Goal: Information Seeking & Learning: Find specific fact

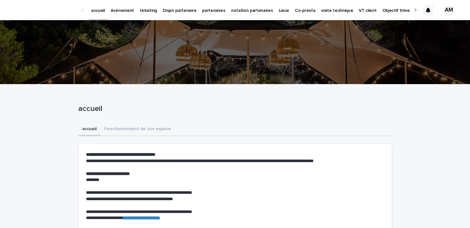
click at [427, 9] on icon at bounding box center [428, 10] width 4 height 5
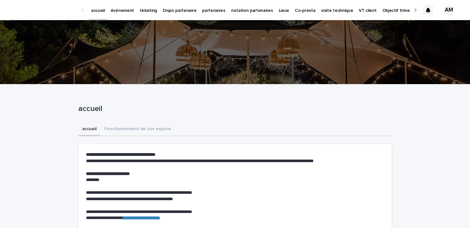
click at [120, 9] on p "événement" at bounding box center [122, 6] width 23 height 13
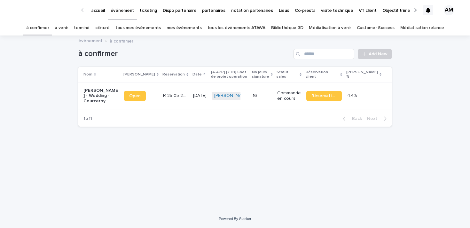
click at [68, 25] on link "à venir" at bounding box center [61, 27] width 13 height 15
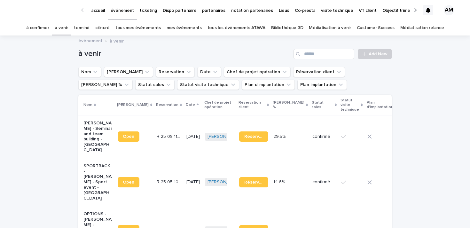
click at [124, 12] on p "événement" at bounding box center [122, 6] width 23 height 13
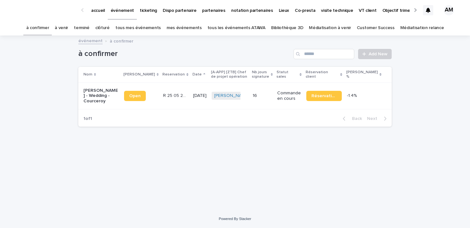
click at [163, 9] on p "Dispo partenaire" at bounding box center [180, 6] width 34 height 13
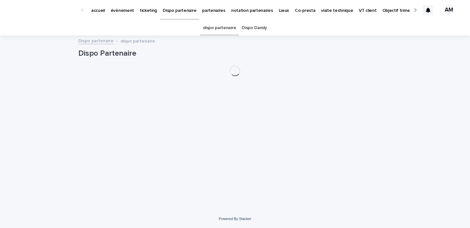
click at [148, 9] on p "ticketing" at bounding box center [148, 6] width 17 height 13
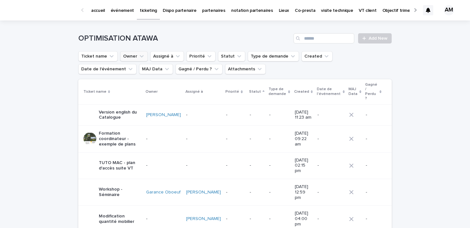
click at [128, 56] on button "Owner" at bounding box center [133, 56] width 27 height 10
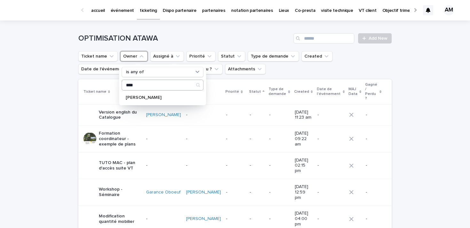
type input "****"
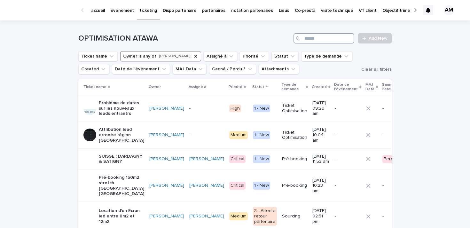
click at [320, 40] on input "Search" at bounding box center [323, 38] width 61 height 10
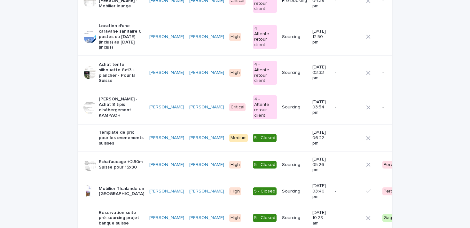
scroll to position [289, 0]
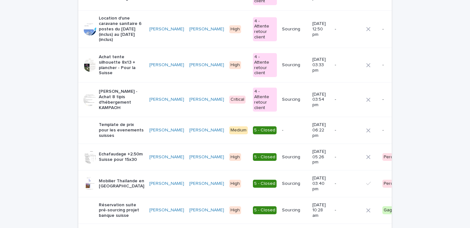
click at [117, 89] on p "[PERSON_NAME] - Achat 8 tipis d'hébergement KAMPAOH" at bounding box center [121, 99] width 45 height 21
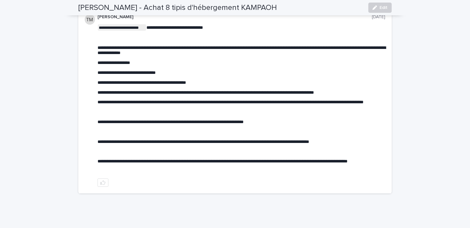
scroll to position [161, 0]
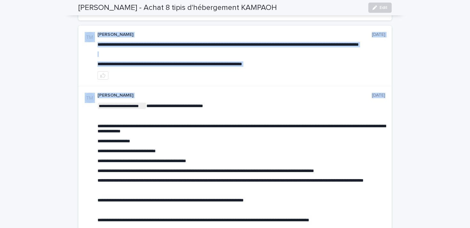
drag, startPoint x: 134, startPoint y: 185, endPoint x: 96, endPoint y: -13, distance: 201.9
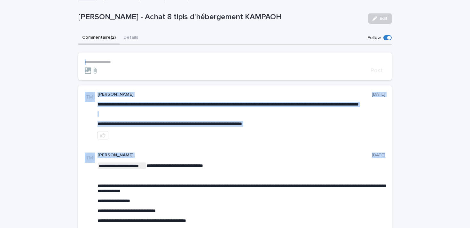
scroll to position [28, 0]
click at [66, 125] on div "**********" at bounding box center [235, 180] width 470 height 375
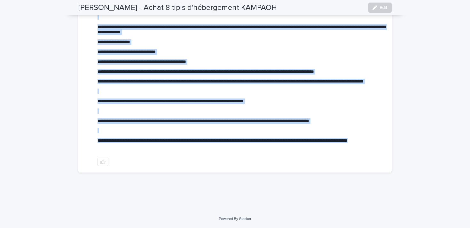
scroll to position [162, 0]
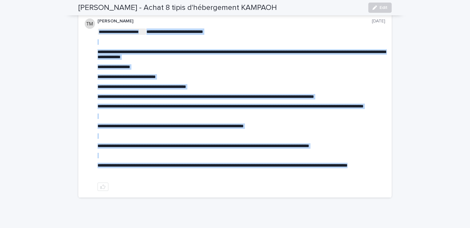
drag, startPoint x: 130, startPoint y: 158, endPoint x: 98, endPoint y: 35, distance: 126.1
click at [98, 35] on div "**********" at bounding box center [241, 103] width 288 height 150
copy div "**********"
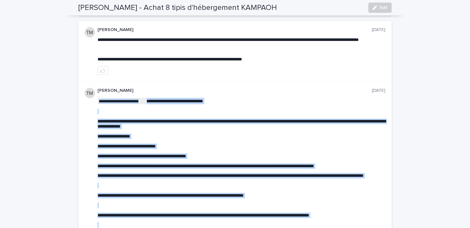
scroll to position [67, 0]
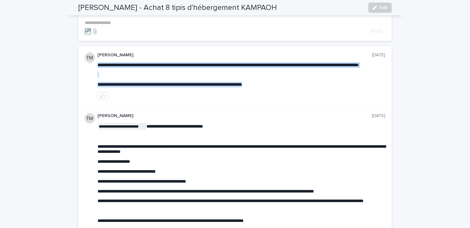
drag, startPoint x: 275, startPoint y: 90, endPoint x: 271, endPoint y: 92, distance: 4.7
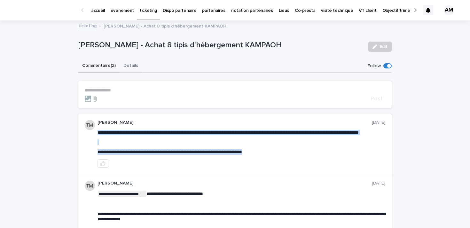
click at [128, 64] on button "Details" at bounding box center [130, 65] width 22 height 13
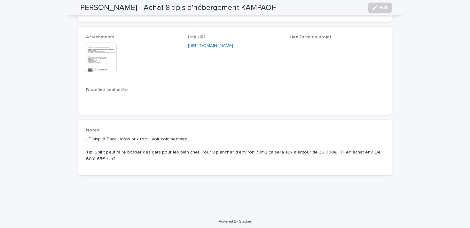
scroll to position [469, 0]
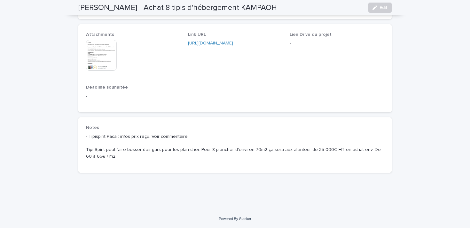
click at [102, 50] on img at bounding box center [101, 55] width 31 height 31
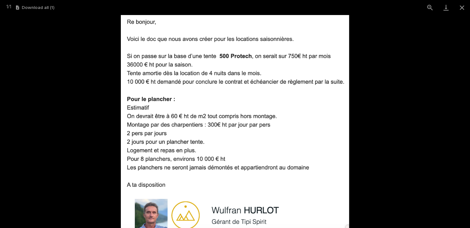
click at [57, 69] on picture at bounding box center [235, 121] width 470 height 213
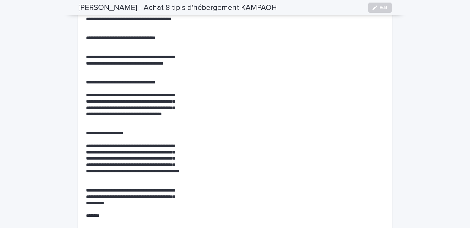
scroll to position [0, 0]
